Goal: Task Accomplishment & Management: Use online tool/utility

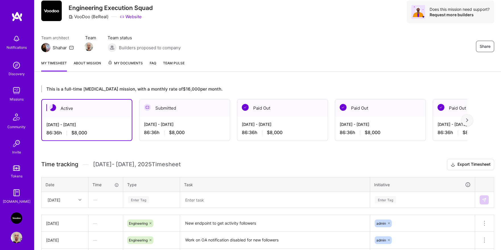
scroll to position [55, 0]
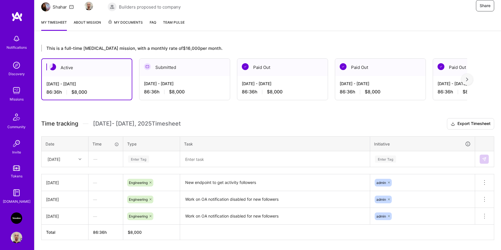
click at [147, 163] on div "Enter Tag" at bounding box center [151, 159] width 56 height 15
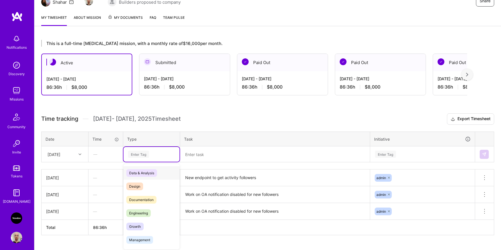
scroll to position [66, 0]
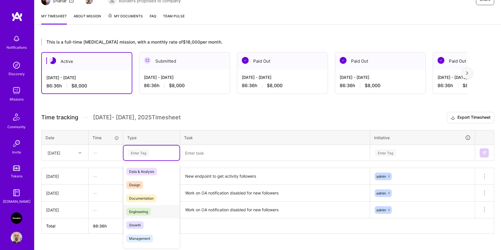
click at [143, 209] on span "Engineering" at bounding box center [138, 212] width 24 height 8
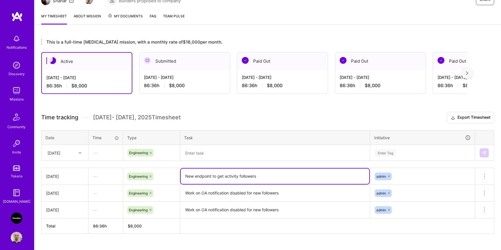
click at [207, 177] on textarea "New endpoint to get activity followers" at bounding box center [274, 175] width 188 height 15
click at [215, 155] on textarea at bounding box center [274, 152] width 188 height 15
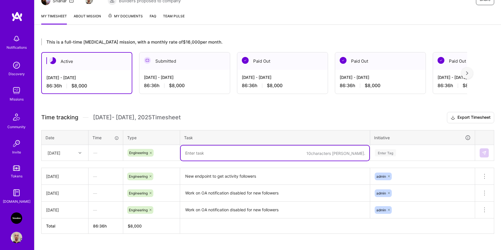
paste textarea "New endpoint to get activity followers"
type textarea "New endpoint to get activity followers"
click at [404, 153] on div "Enter Tag" at bounding box center [422, 152] width 96 height 7
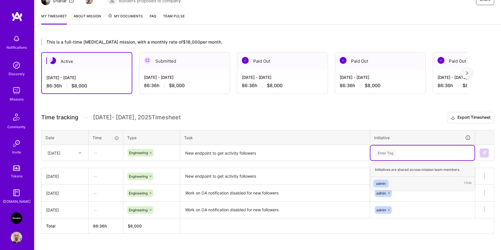
click at [394, 180] on div "admin Hide" at bounding box center [422, 183] width 104 height 13
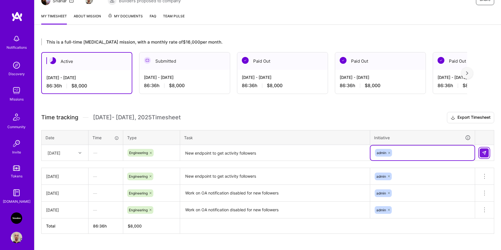
click at [482, 151] on img at bounding box center [484, 152] width 5 height 5
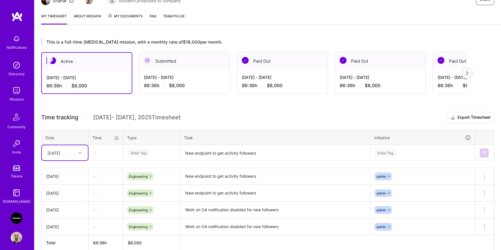
scroll to position [94, 0]
